Goal: Navigation & Orientation: Find specific page/section

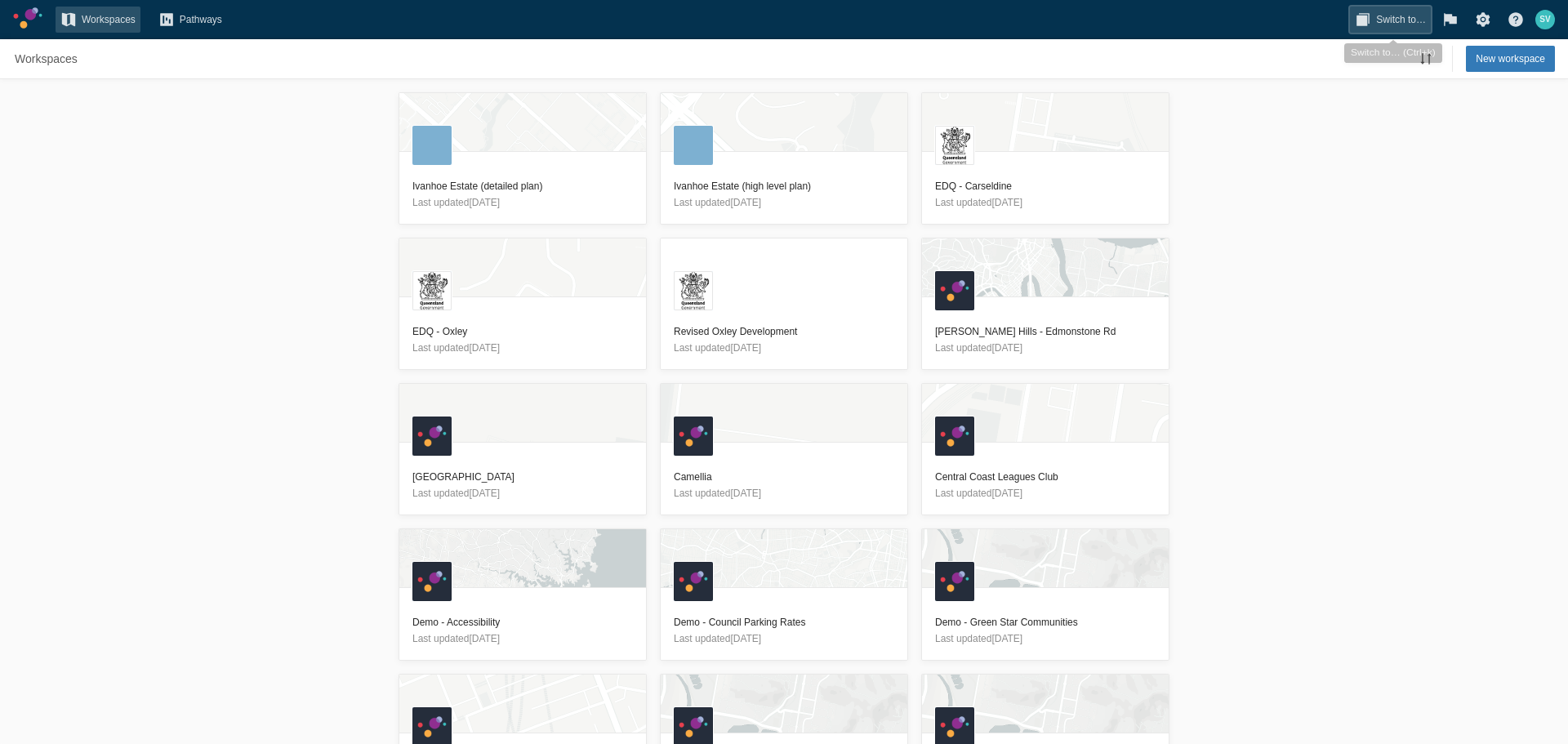
click at [1382, 19] on span "Switch to…" at bounding box center [1400, 19] width 50 height 16
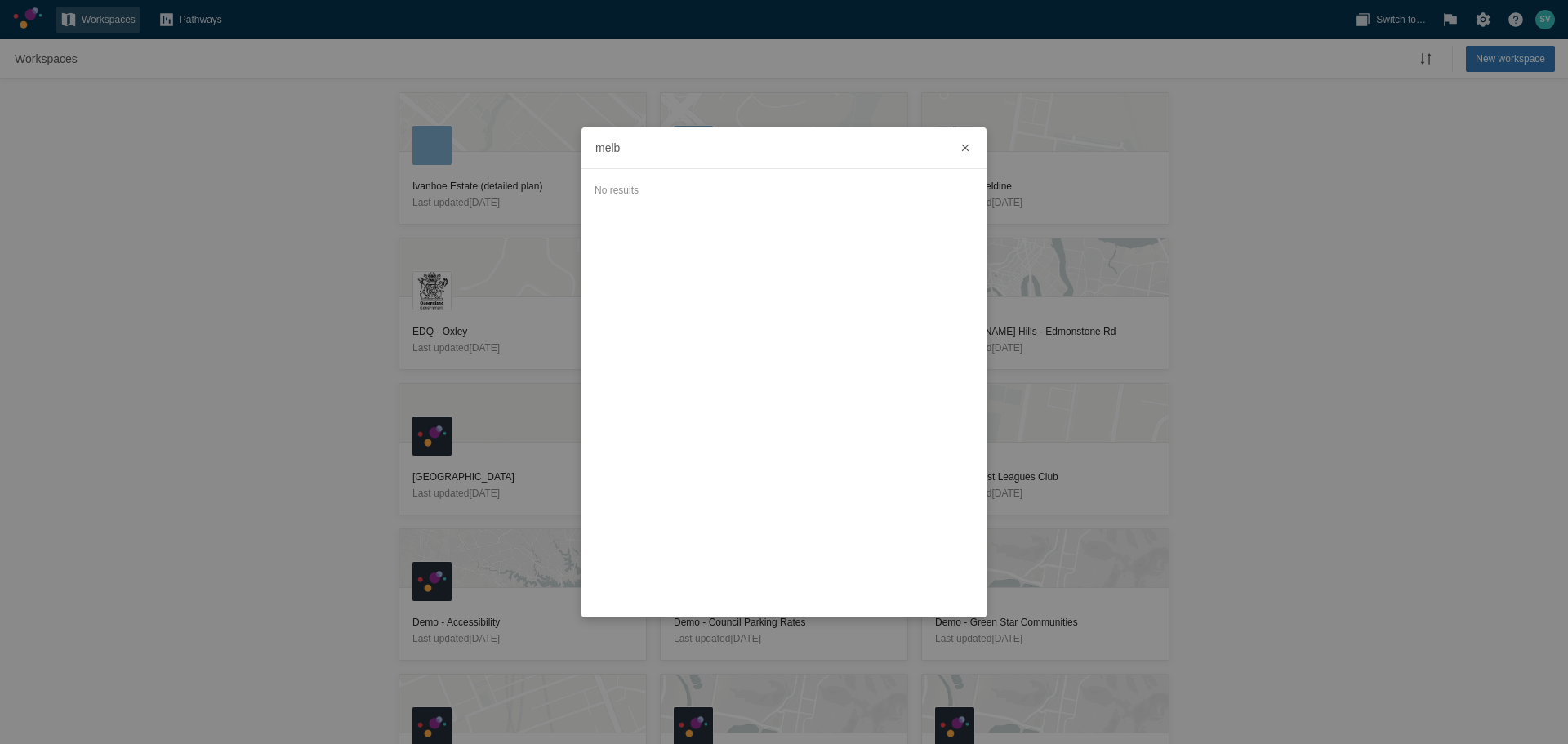
type input "melb"
click at [213, 118] on div "melb No results" at bounding box center [784, 372] width 1568 height 744
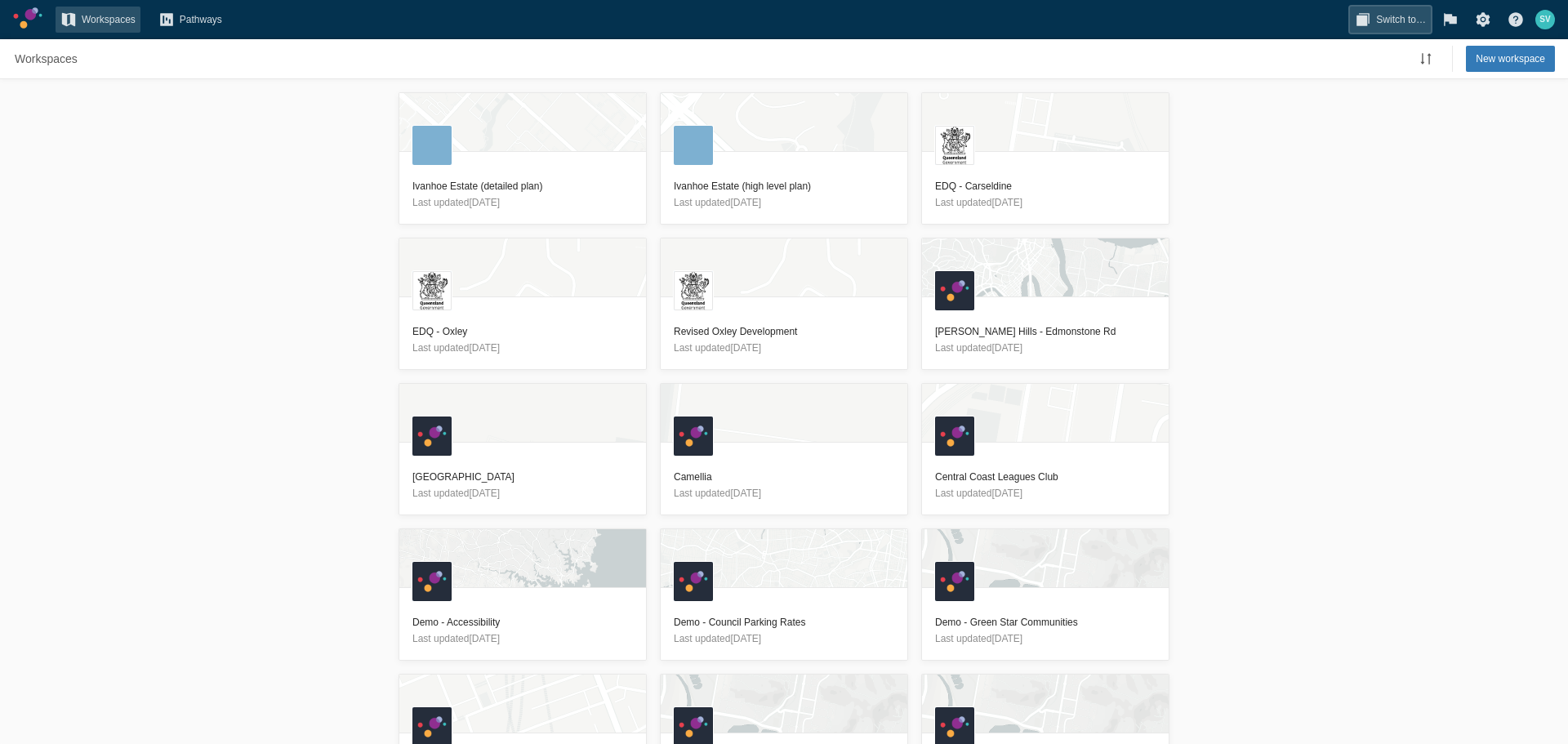
click at [1389, 21] on span "Switch to…" at bounding box center [1400, 19] width 50 height 16
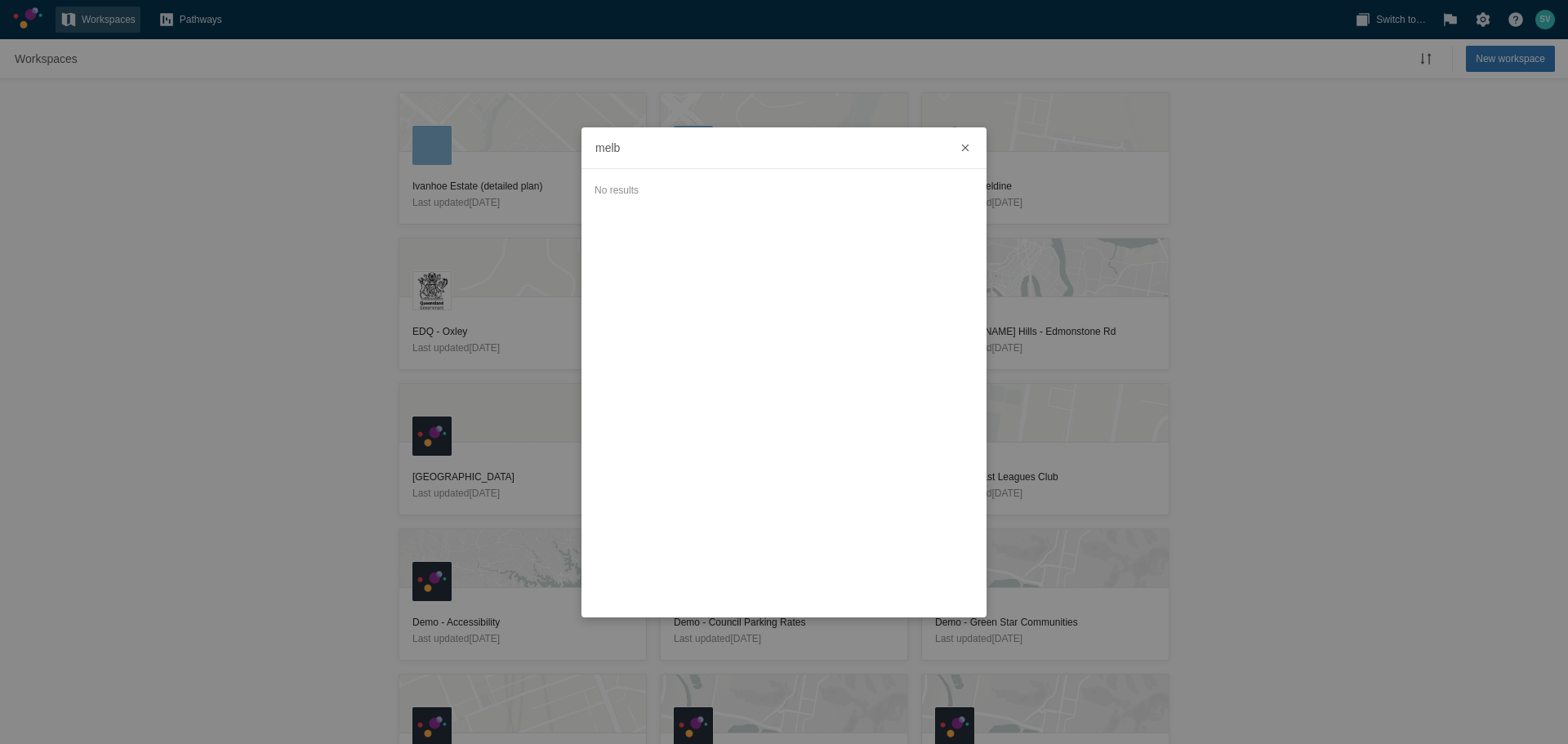
type input "melb"
click at [252, 254] on div "melb No results" at bounding box center [784, 372] width 1568 height 744
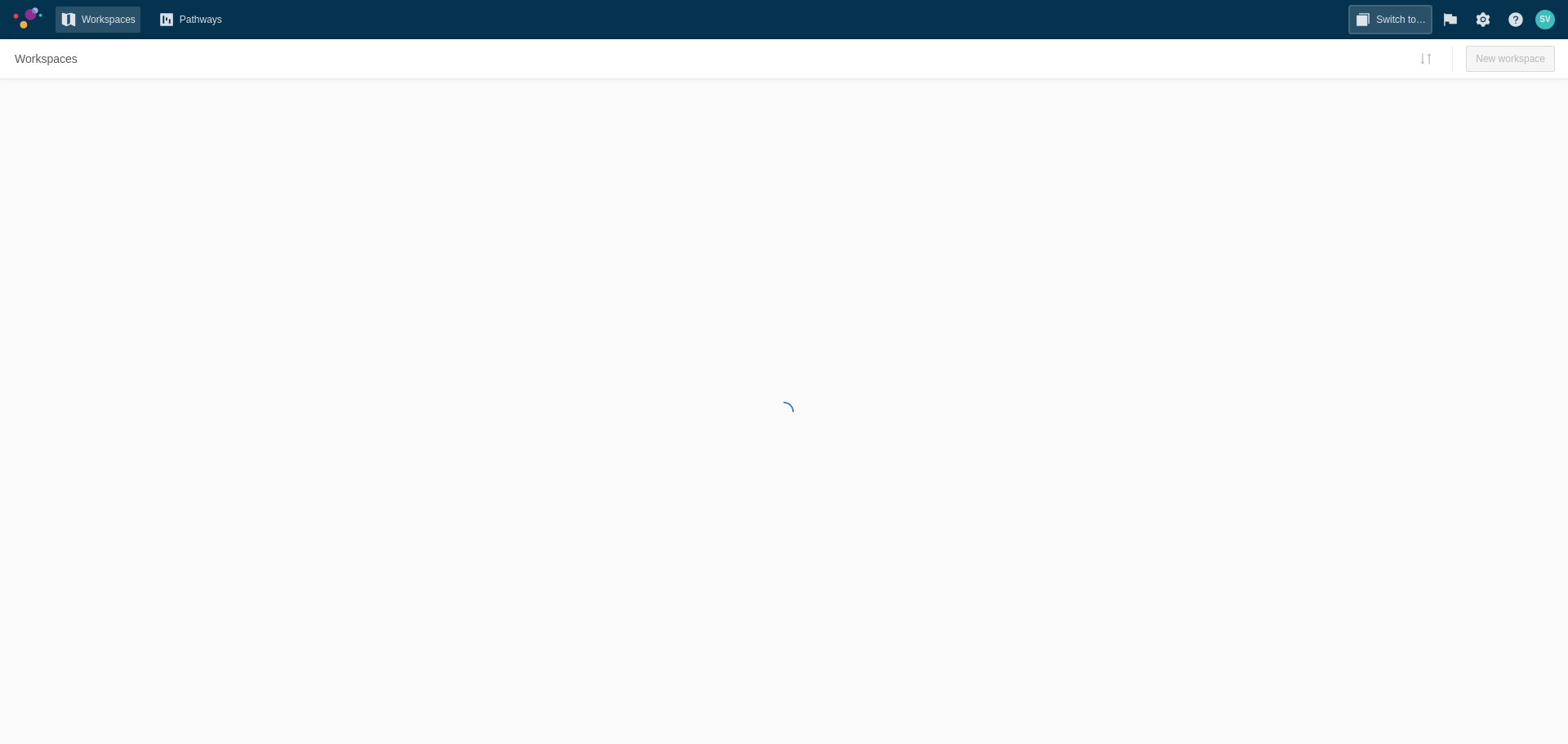
click at [1386, 21] on span "Switch to…" at bounding box center [1400, 19] width 50 height 16
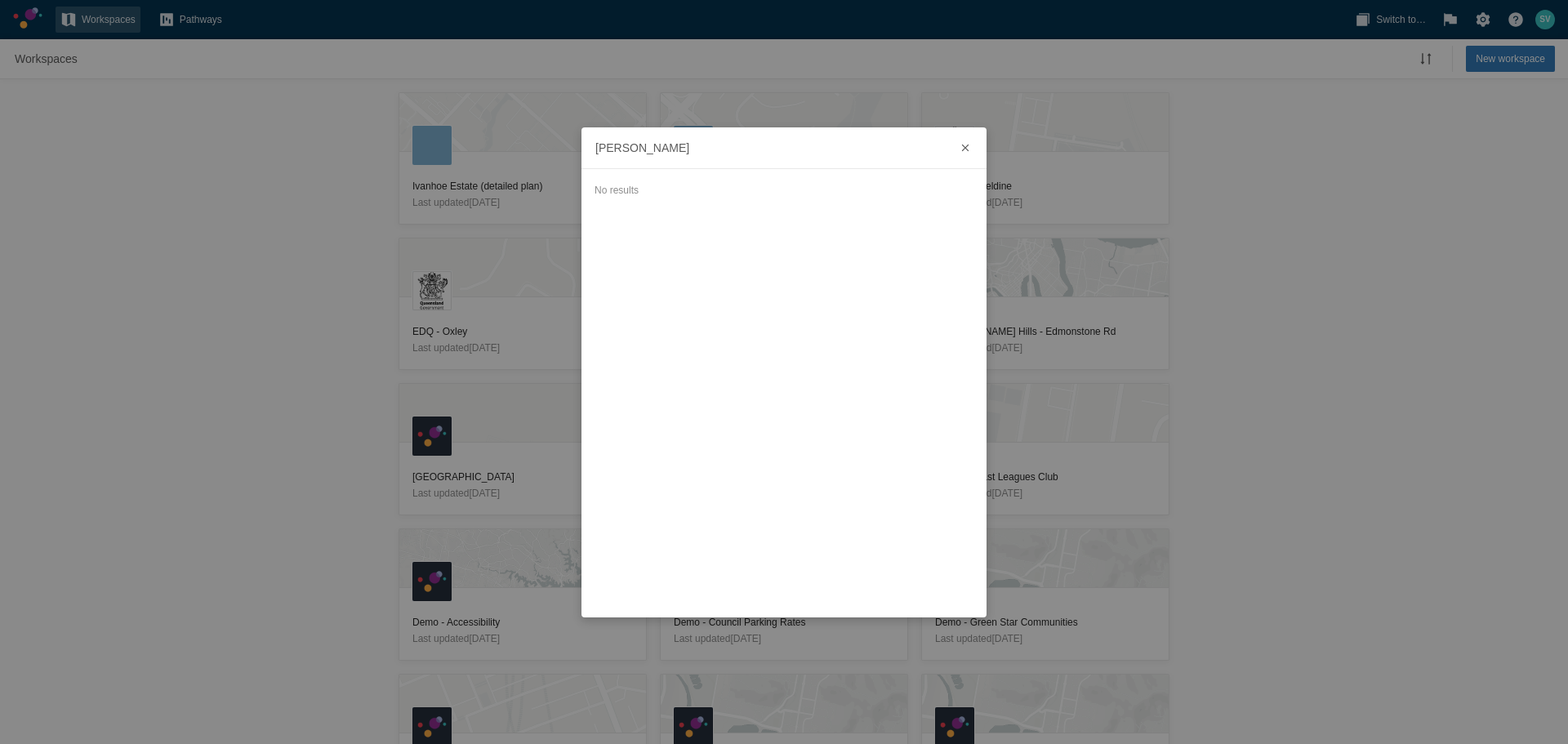
type input "[PERSON_NAME]"
click at [153, 91] on div "mel No results" at bounding box center [784, 372] width 1568 height 744
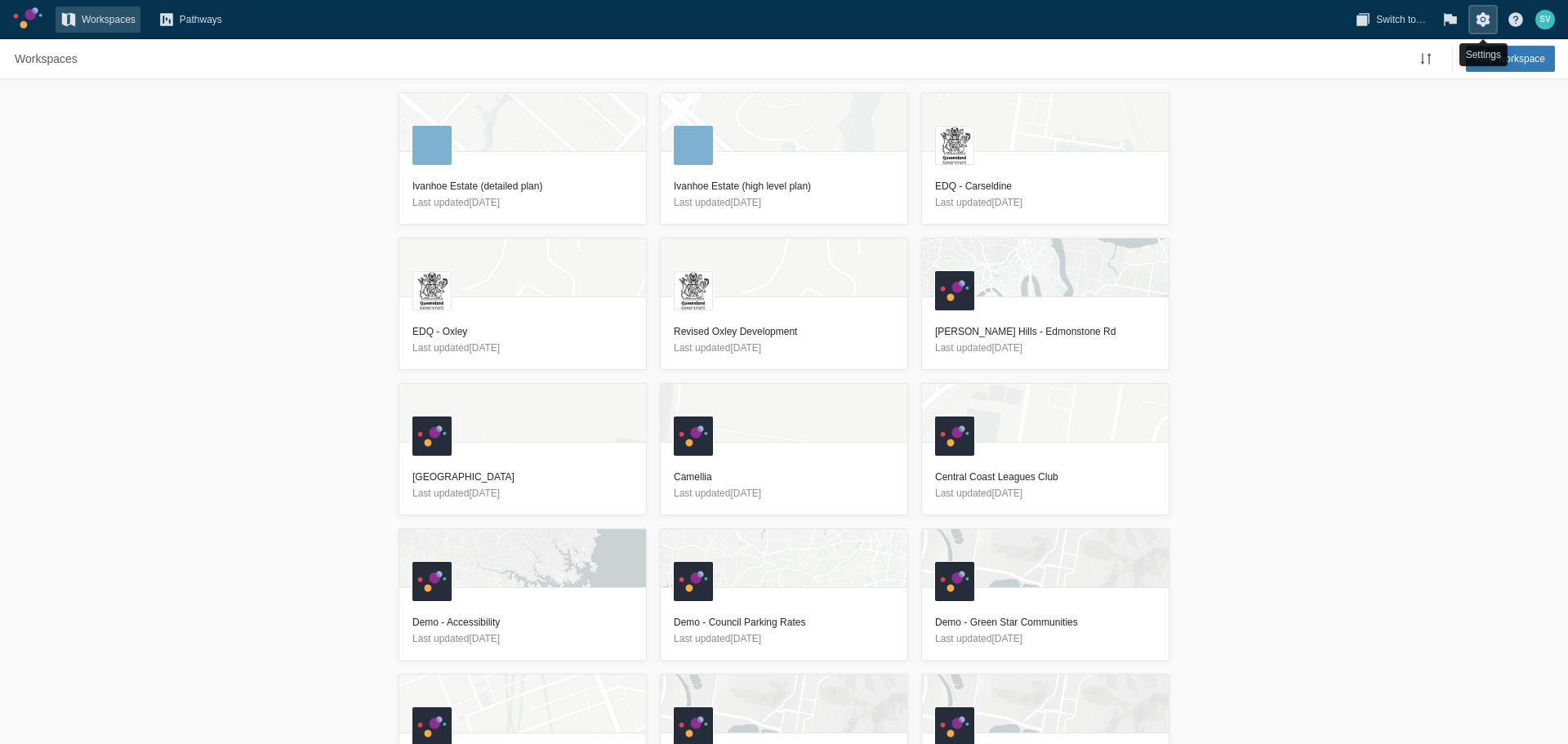
click at [1491, 16] on span at bounding box center [1483, 19] width 26 height 26
